Goal: Check status: Check status

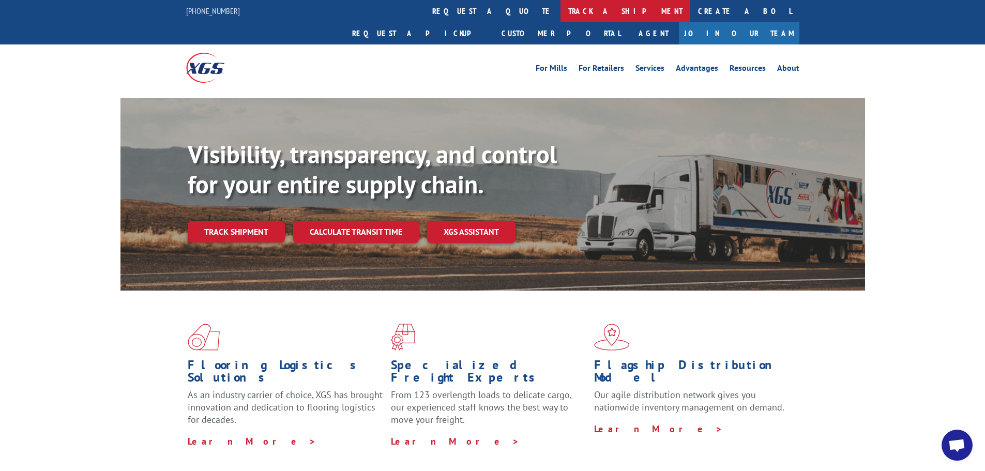
click at [561, 12] on link "track a shipment" at bounding box center [626, 11] width 130 height 22
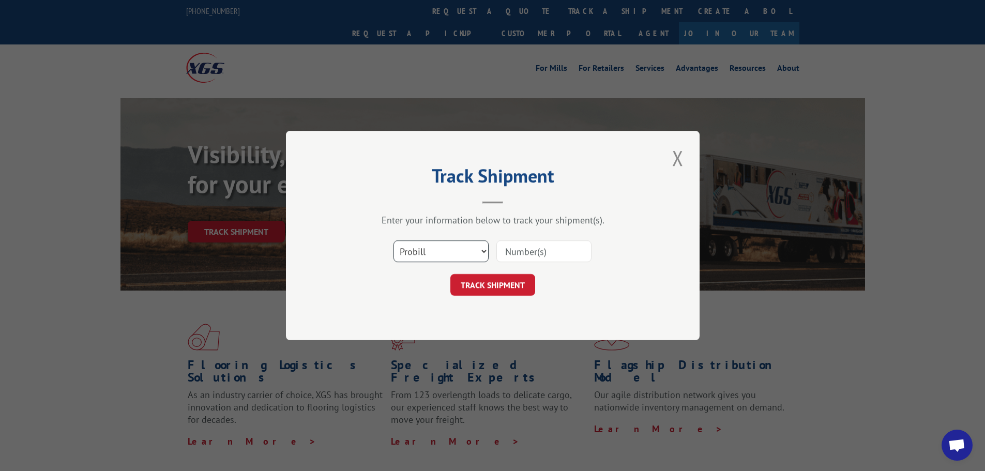
click at [480, 249] on select "Select category... Probill BOL PO" at bounding box center [441, 251] width 95 height 22
select select "bol"
click at [394, 240] on select "Select category... Probill BOL PO" at bounding box center [441, 251] width 95 height 22
click at [547, 247] on input at bounding box center [543, 251] width 95 height 22
type input "5950728"
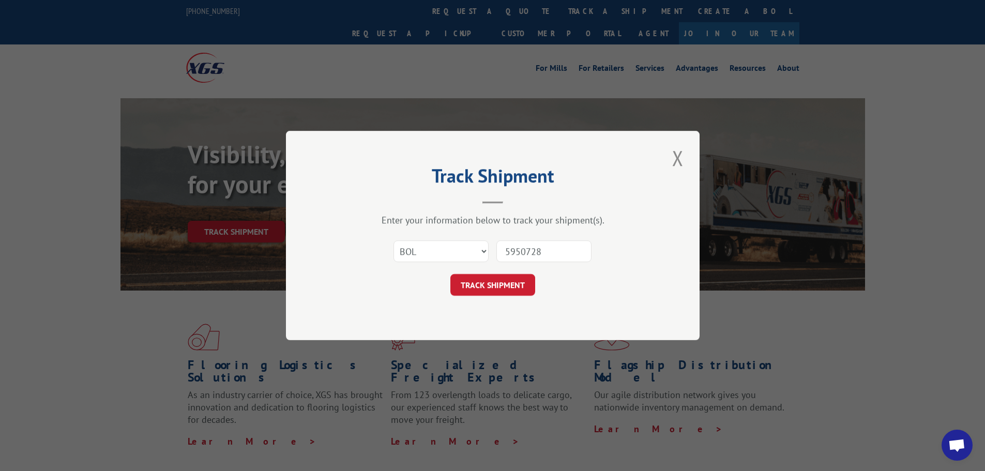
click button "TRACK SHIPMENT" at bounding box center [492, 285] width 85 height 22
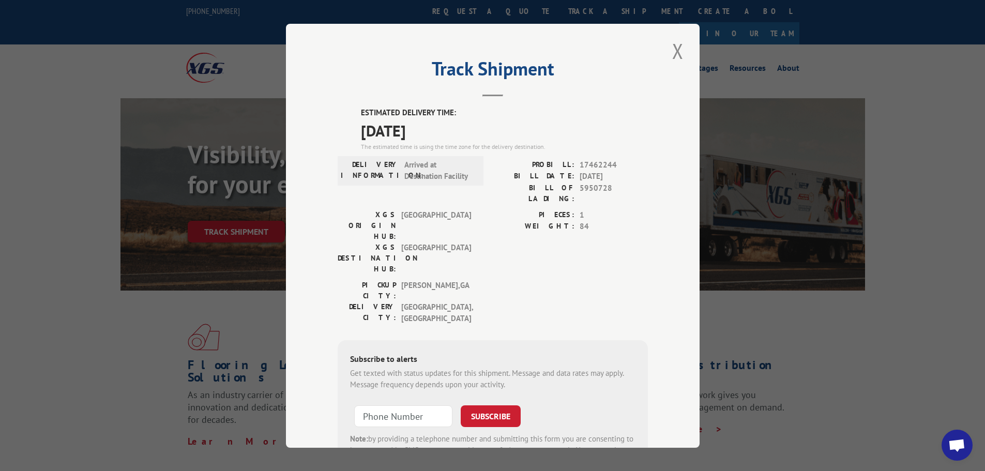
click at [672, 54] on button "Close modal" at bounding box center [678, 51] width 18 height 28
